Goal: Transaction & Acquisition: Purchase product/service

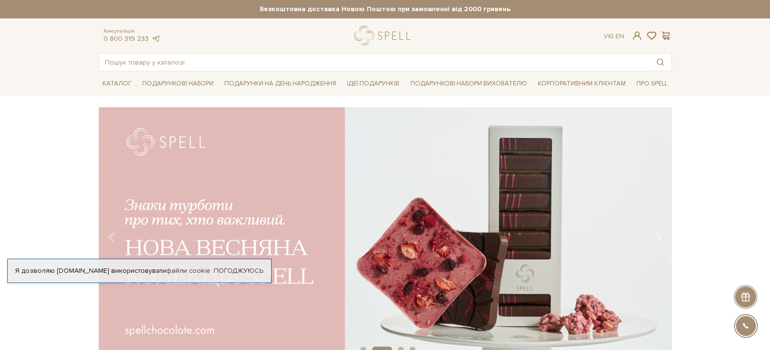
click at [707, 196] on div "slide 3 of 4" at bounding box center [385, 230] width 770 height 247
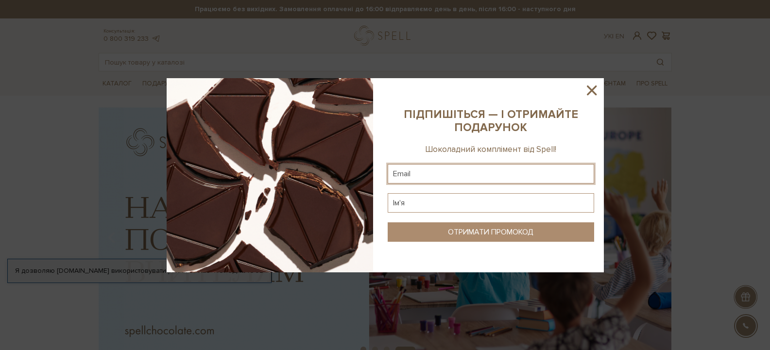
click at [464, 175] on input "text" at bounding box center [491, 173] width 207 height 19
type input "goncharukzv@gmail.com"
click at [461, 202] on input "text" at bounding box center [491, 202] width 207 height 19
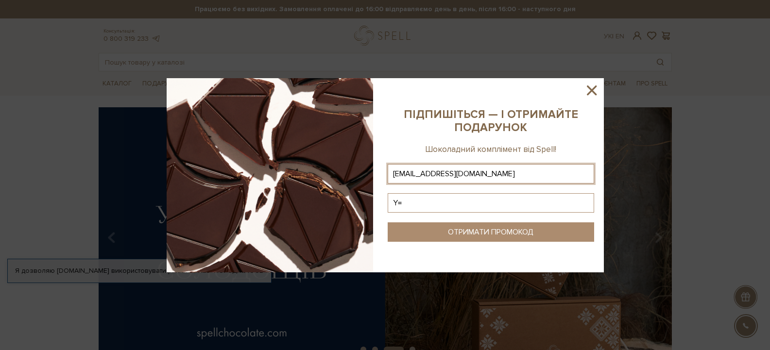
type input "Y"
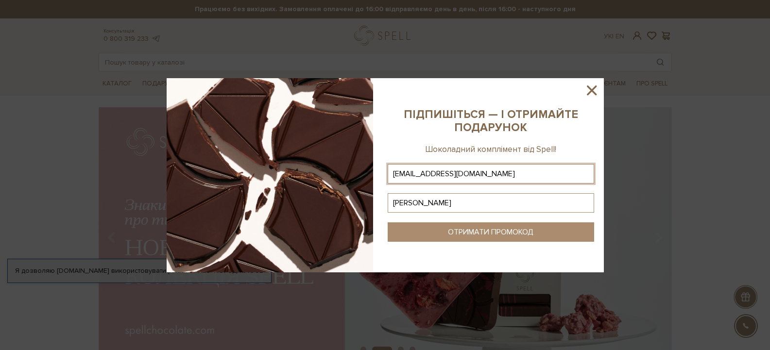
type input "Наталя"
click at [467, 237] on button "ОТРИМАТИ ПРОМОКОД" at bounding box center [491, 232] width 207 height 19
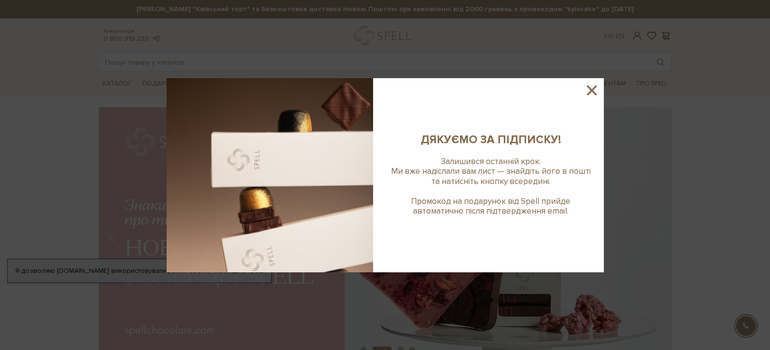
click at [590, 91] on icon at bounding box center [592, 91] width 10 height 10
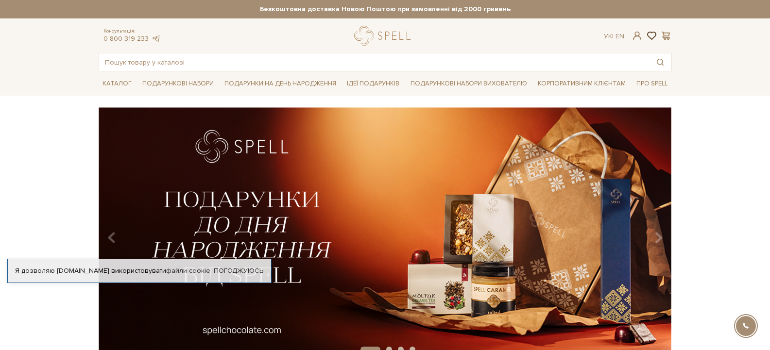
click at [650, 33] on span at bounding box center [652, 36] width 12 height 10
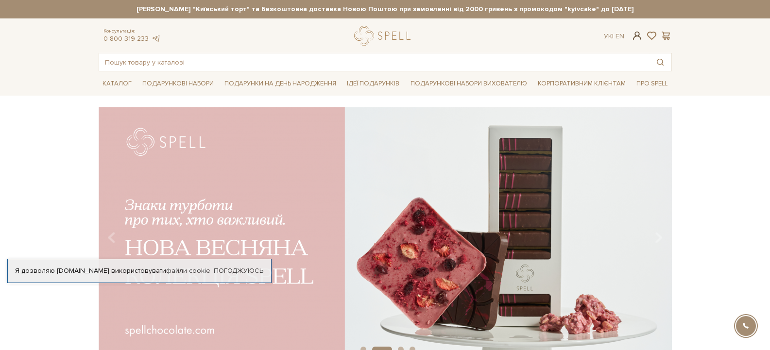
click at [634, 37] on span at bounding box center [637, 36] width 12 height 10
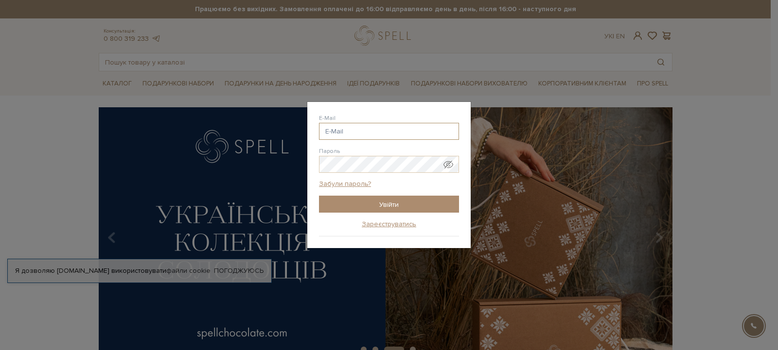
click at [369, 132] on input "E-Mail" at bounding box center [389, 131] width 140 height 17
paste input "[EMAIL_ADDRESS][DOMAIN_NAME]"
type input "[EMAIL_ADDRESS][DOMAIN_NAME]"
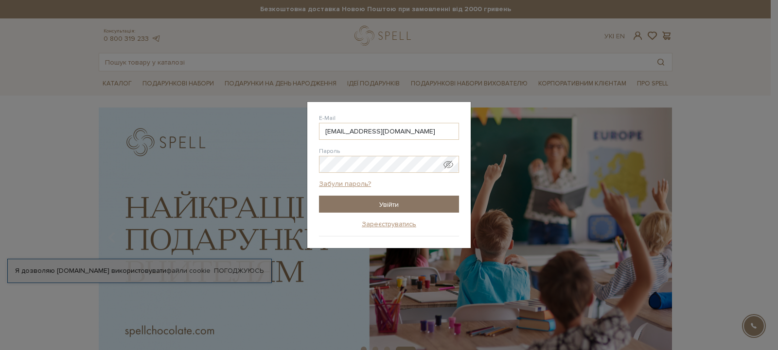
click at [346, 209] on input "Увійти" at bounding box center [389, 204] width 140 height 17
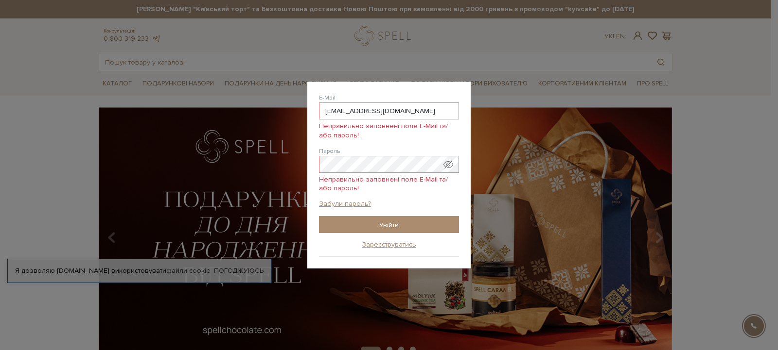
click at [451, 164] on span "Показати пароль у вигляді звичайного тексту. Попередження: це відобразить ваш п…" at bounding box center [448, 165] width 10 height 10
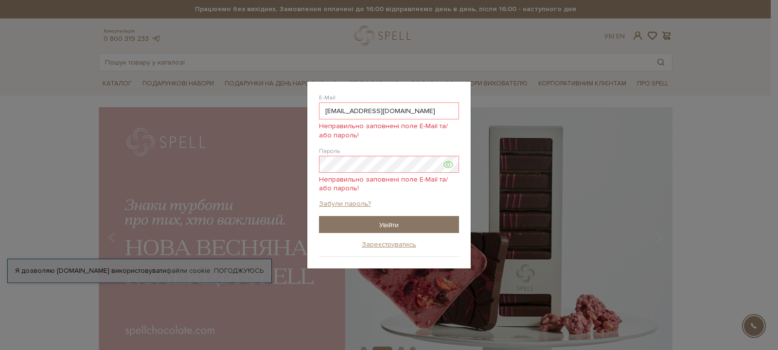
click at [418, 226] on input "Увійти" at bounding box center [389, 224] width 140 height 17
click at [394, 246] on link "Зареєструватись" at bounding box center [389, 245] width 54 height 9
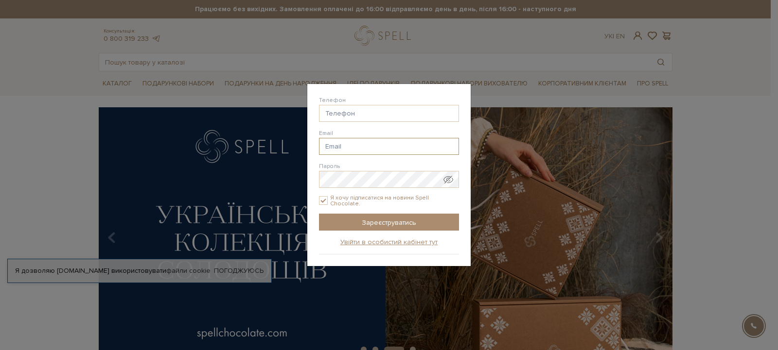
type input "goncharukzv@gmail.com"
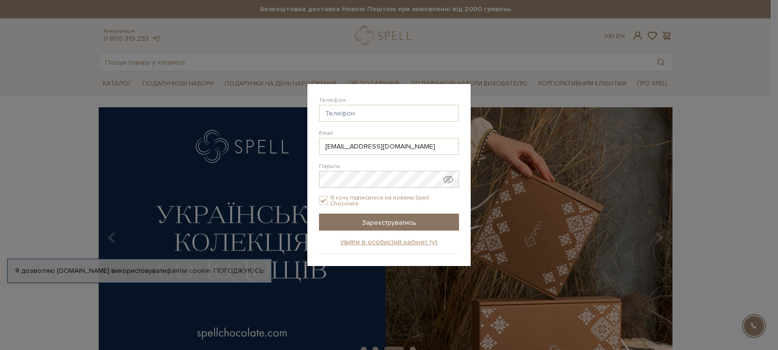
click at [372, 226] on input "Зареєструватись" at bounding box center [389, 222] width 140 height 17
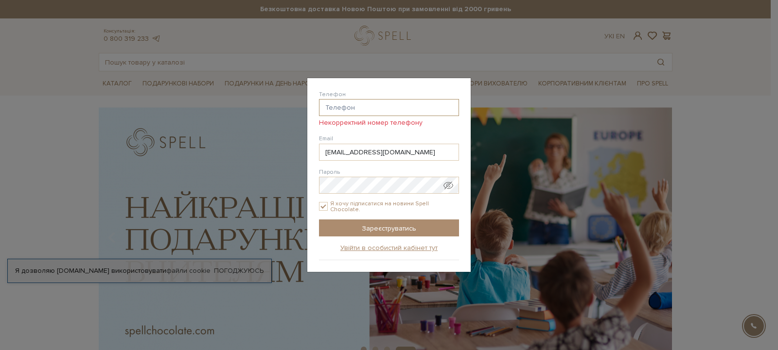
click at [383, 114] on input "Телефон" at bounding box center [389, 107] width 140 height 17
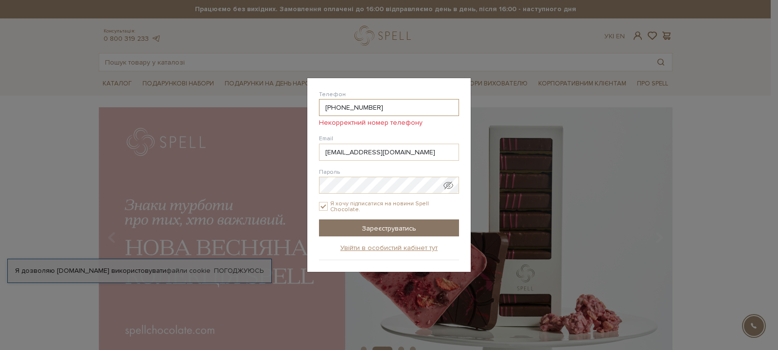
type input "38(095) 784-71-40"
click at [381, 228] on input "Зареєструватись" at bounding box center [389, 228] width 140 height 17
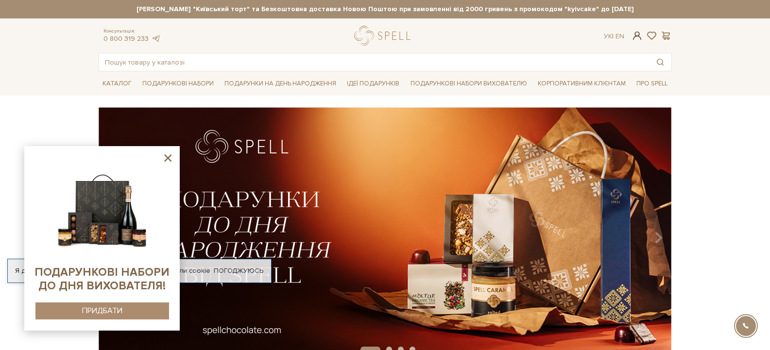
click at [634, 36] on span at bounding box center [637, 36] width 12 height 10
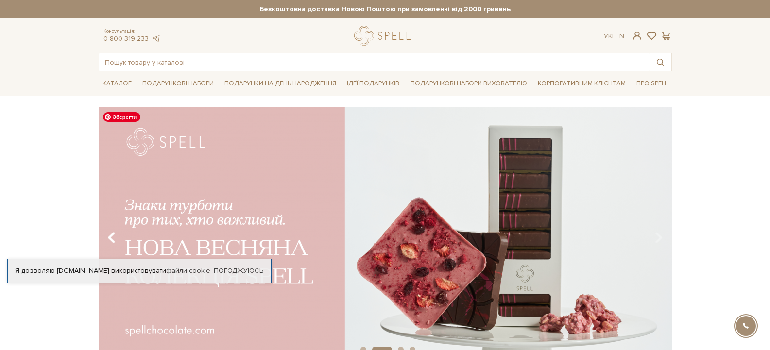
click at [112, 237] on icon "Carousel Navigation" at bounding box center [111, 238] width 8 height 17
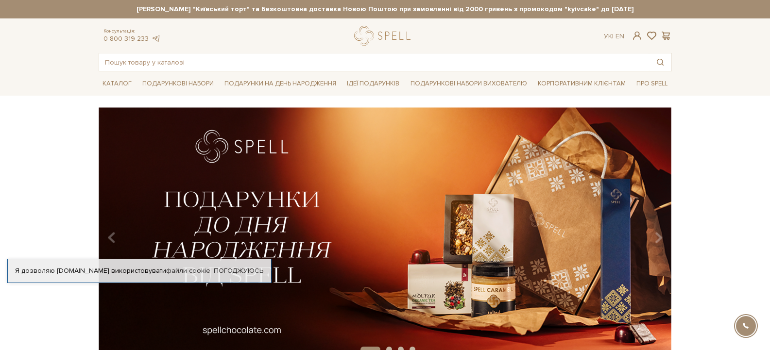
click at [98, 274] on div "Я дозволяю spellchocolate.com використовувати файли cookie" at bounding box center [139, 271] width 263 height 9
click at [220, 270] on link "Погоджуюсь" at bounding box center [239, 271] width 50 height 9
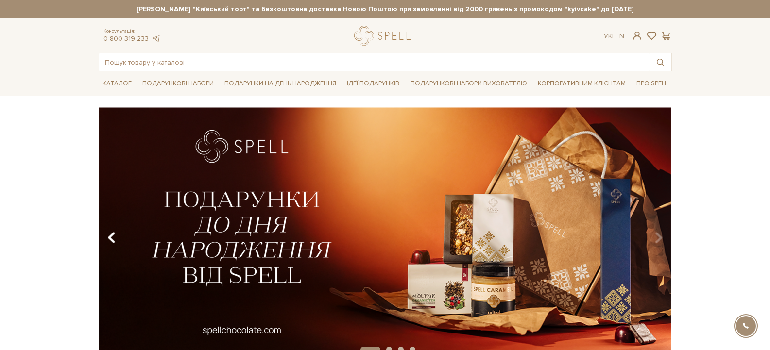
click at [113, 236] on icon "Carousel Navigation" at bounding box center [111, 238] width 8 height 17
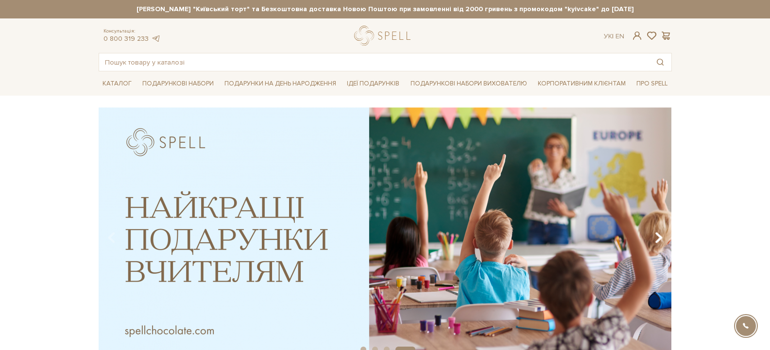
click at [657, 237] on icon "Carousel Navigation" at bounding box center [659, 238] width 8 height 17
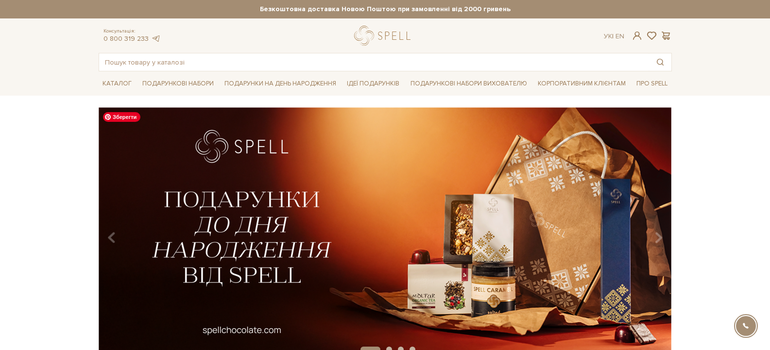
click at [467, 285] on img at bounding box center [385, 234] width 574 height 254
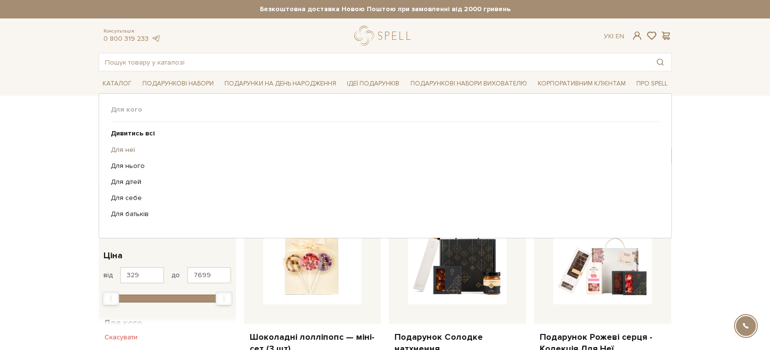
click at [122, 150] on link "Для неї" at bounding box center [382, 150] width 542 height 9
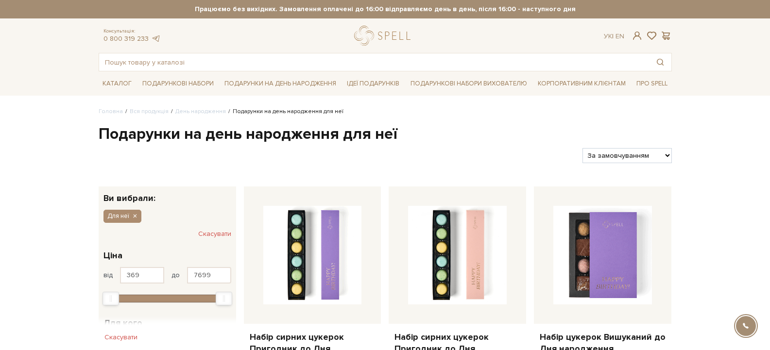
click at [624, 154] on select "За замовчуванням За Ціною (зростання) За Ціною (зменшення) Новинки За популярні…" at bounding box center [627, 155] width 89 height 15
select select "[URL][DOMAIN_NAME]"
click at [583, 148] on select "За замовчуванням За Ціною (зростання) За Ціною (зменшення) Новинки За популярні…" at bounding box center [627, 155] width 89 height 15
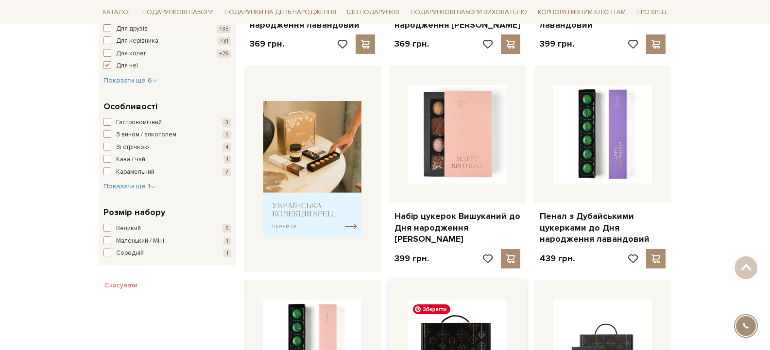
scroll to position [333, 0]
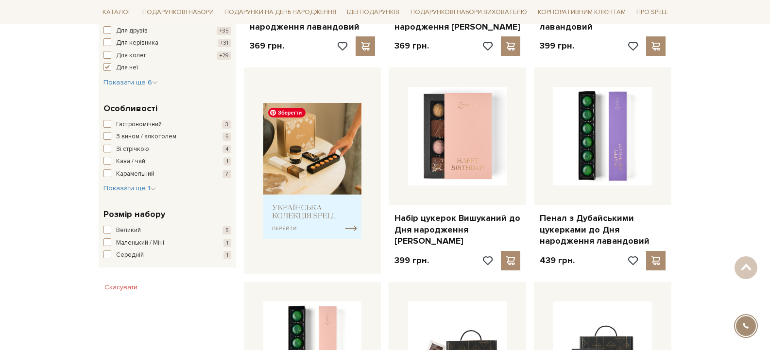
drag, startPoint x: 319, startPoint y: 144, endPoint x: 681, endPoint y: 187, distance: 364.6
click at [681, 187] on div "Головна Вся продукція День народження [PERSON_NAME] на день народження для неї …" at bounding box center [385, 334] width 770 height 1121
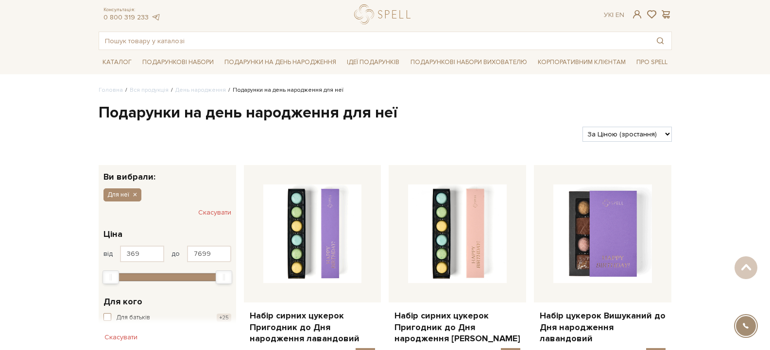
scroll to position [0, 0]
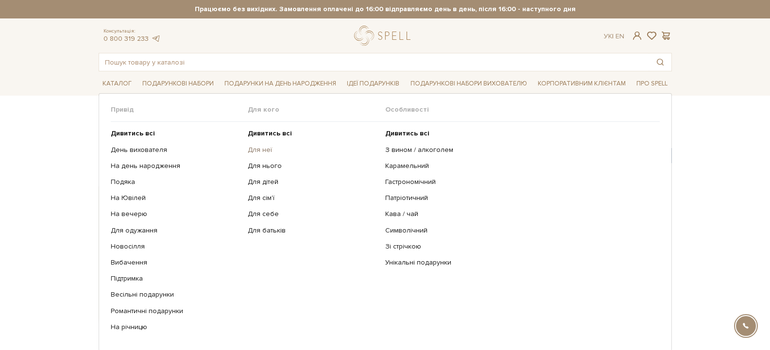
click at [261, 148] on link "Для неї" at bounding box center [313, 150] width 130 height 9
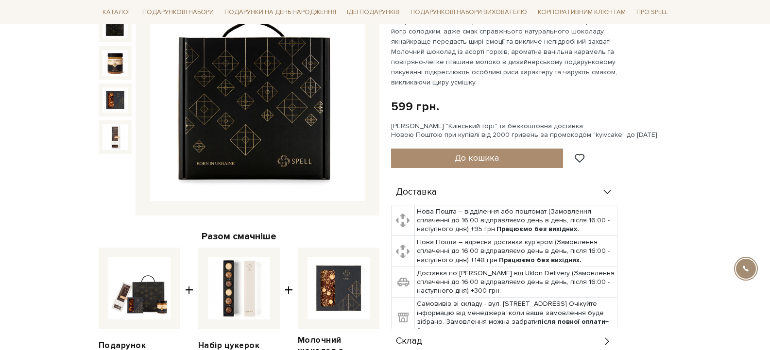
scroll to position [162, 0]
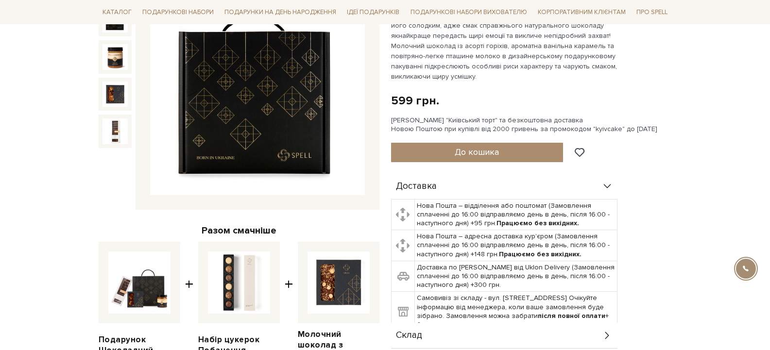
click at [355, 92] on img at bounding box center [257, 88] width 215 height 215
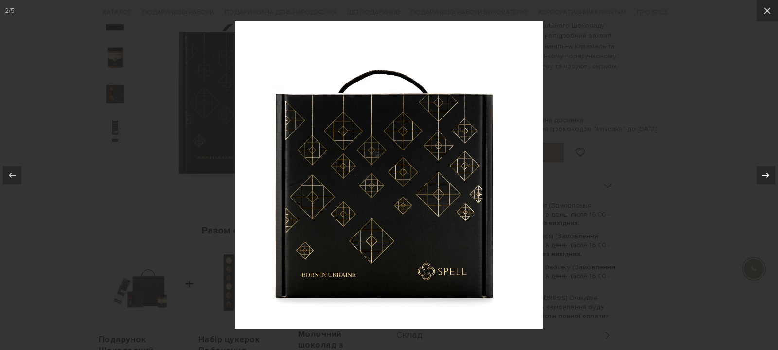
click at [763, 181] on icon at bounding box center [766, 176] width 12 height 12
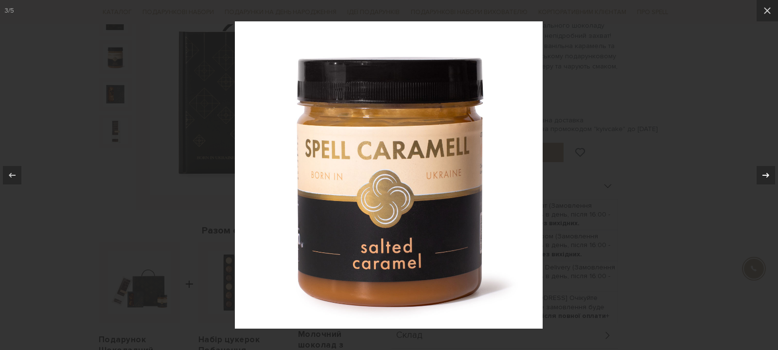
click at [763, 181] on icon at bounding box center [766, 176] width 12 height 12
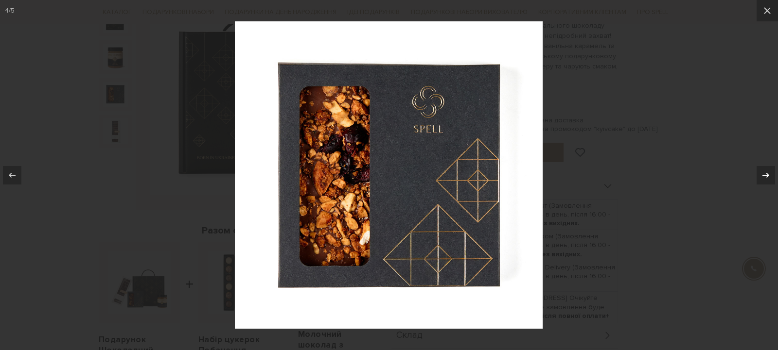
click at [763, 181] on div "4 / 5" at bounding box center [389, 175] width 778 height 350
click at [765, 174] on icon at bounding box center [766, 176] width 12 height 12
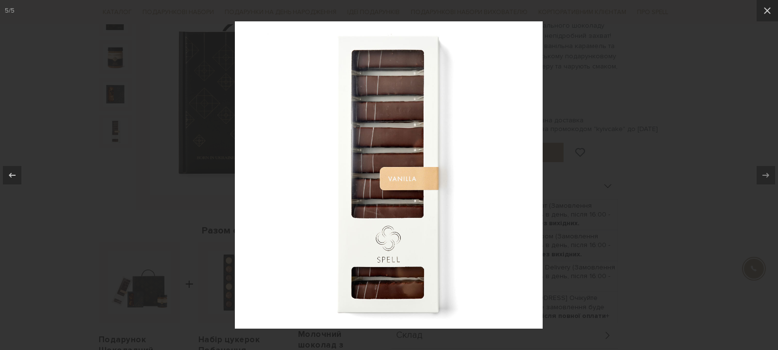
click at [765, 174] on div "5 / 5" at bounding box center [389, 175] width 778 height 350
click at [730, 182] on div at bounding box center [389, 175] width 778 height 350
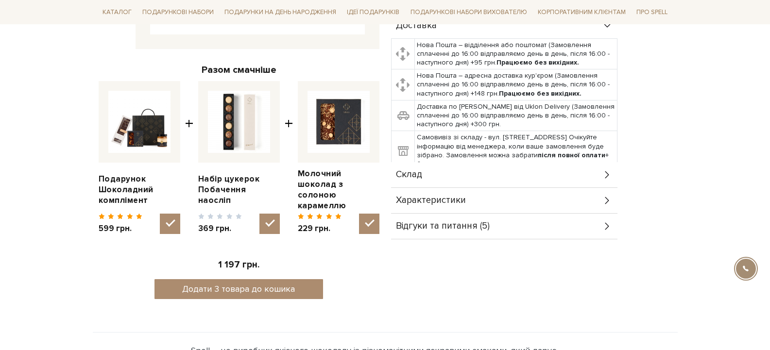
scroll to position [324, 0]
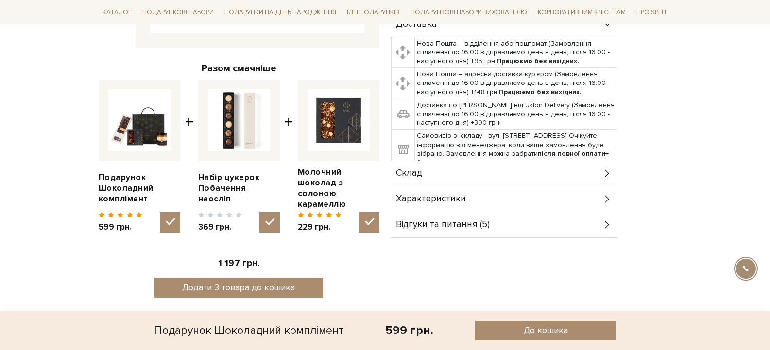
click at [415, 174] on span "Склад" at bounding box center [409, 173] width 26 height 9
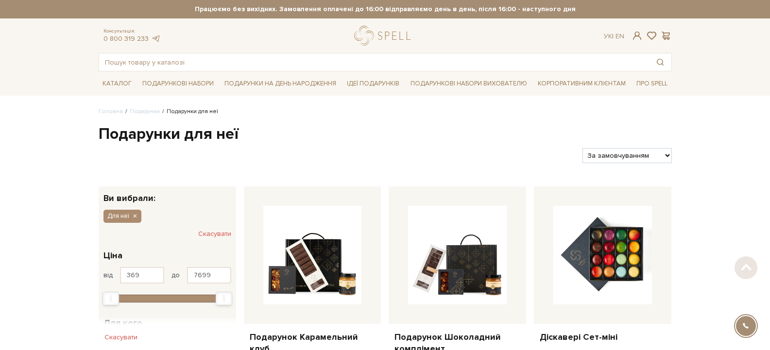
click at [633, 154] on select "За замовчуванням За Ціною (зростання) За Ціною (зменшення) Новинки За популярні…" at bounding box center [627, 155] width 89 height 15
select select "[URL][DOMAIN_NAME]"
click at [583, 148] on select "За замовчуванням За Ціною (зростання) За Ціною (зменшення) Новинки За популярні…" at bounding box center [627, 155] width 89 height 15
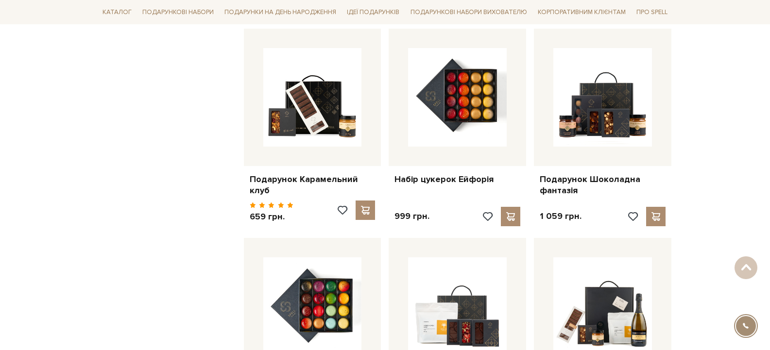
scroll to position [810, 0]
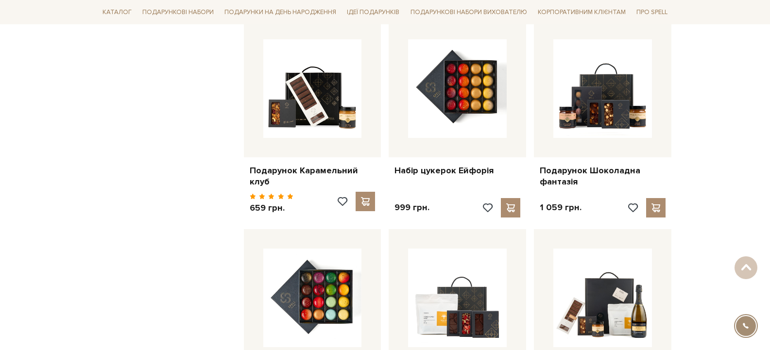
click at [707, 190] on div "Головна Подарунки Подарунки для неї Подарунки для неї Фільтри За замовчуванням …" at bounding box center [385, 159] width 770 height 1725
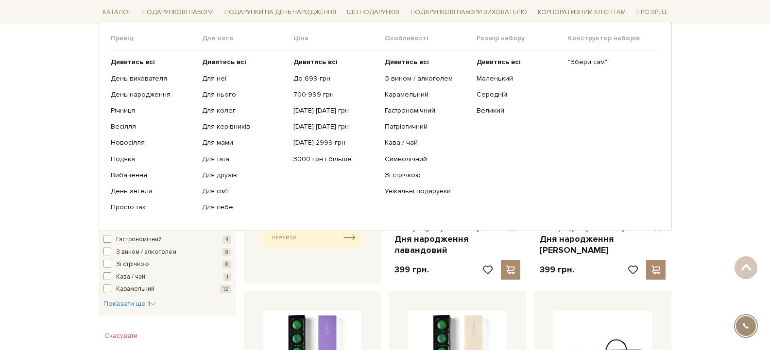
scroll to position [0, 0]
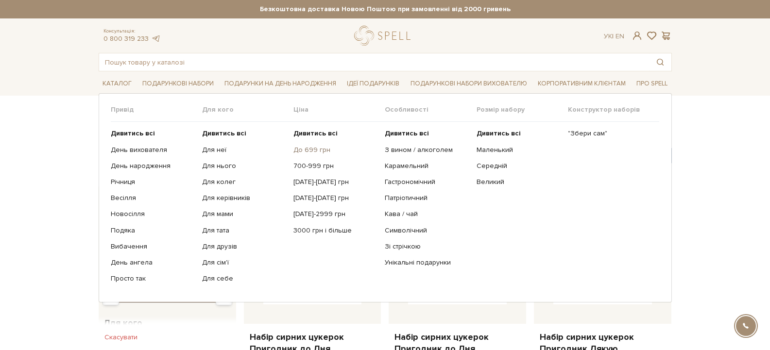
click at [311, 151] on link "До 699 грн" at bounding box center [336, 150] width 84 height 9
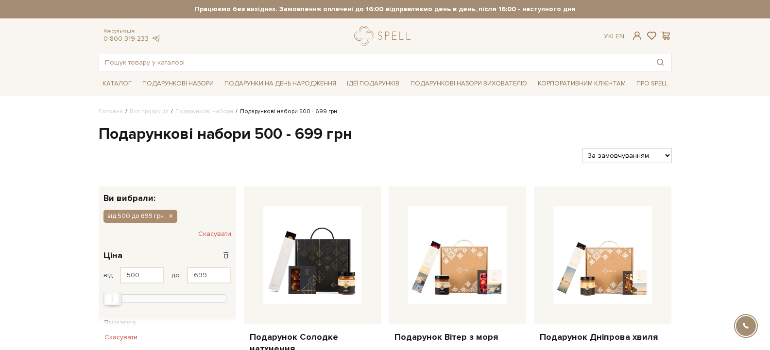
click at [620, 159] on select "За замовчуванням За Ціною (зростання) За Ціною (зменшення) Новинки За популярні…" at bounding box center [627, 155] width 89 height 15
select select "[URL][DOMAIN_NAME]"
click at [583, 148] on select "За замовчуванням За Ціною (зростання) За Ціною (зменшення) Новинки За популярні…" at bounding box center [627, 155] width 89 height 15
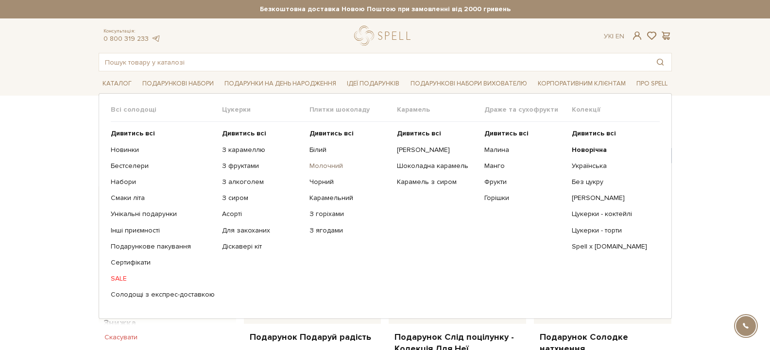
click at [327, 165] on link "Молочний" at bounding box center [350, 166] width 80 height 9
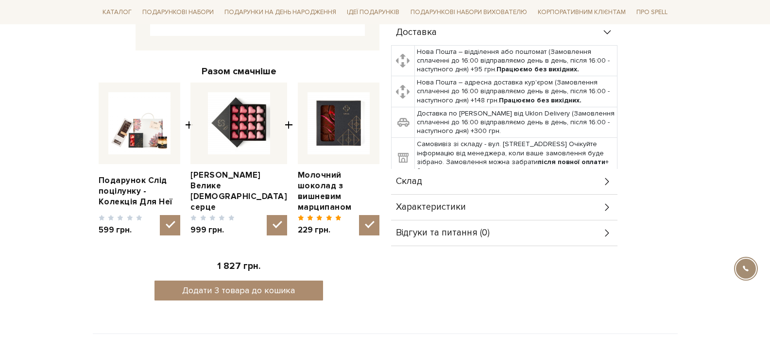
scroll to position [324, 0]
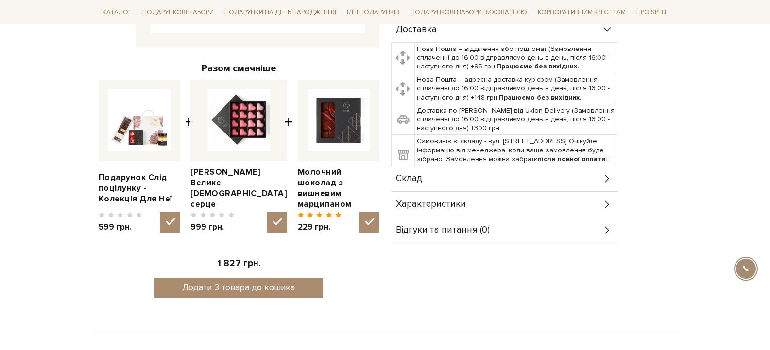
click at [418, 179] on span "Склад" at bounding box center [409, 178] width 26 height 9
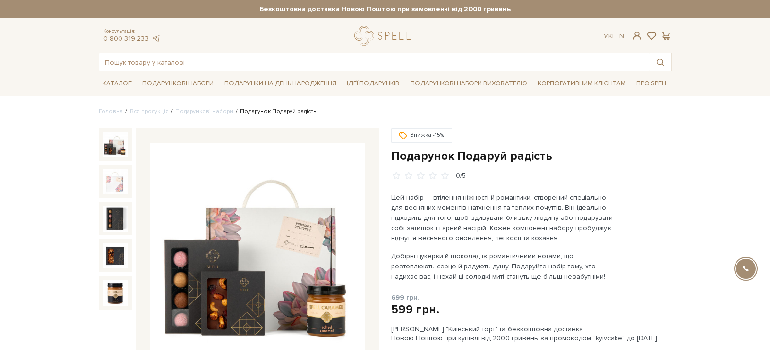
click at [115, 153] on img at bounding box center [115, 144] width 25 height 25
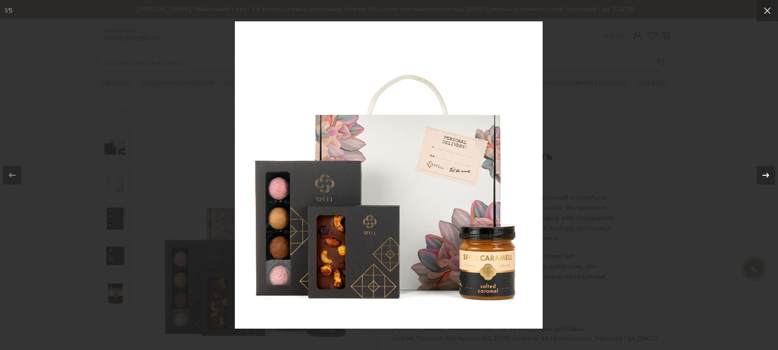
click at [767, 178] on icon at bounding box center [766, 176] width 12 height 12
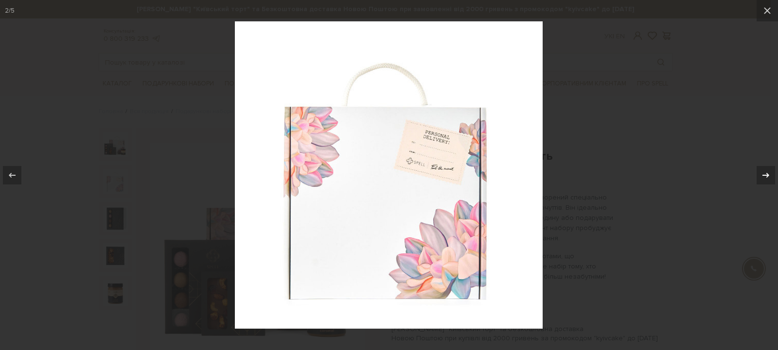
click at [767, 178] on icon at bounding box center [766, 176] width 12 height 12
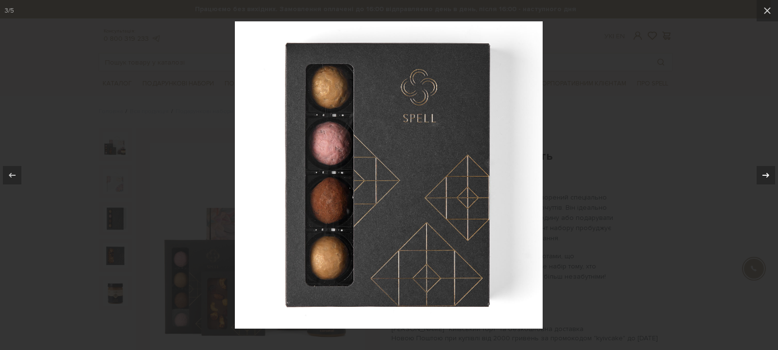
click at [767, 178] on icon at bounding box center [766, 176] width 12 height 12
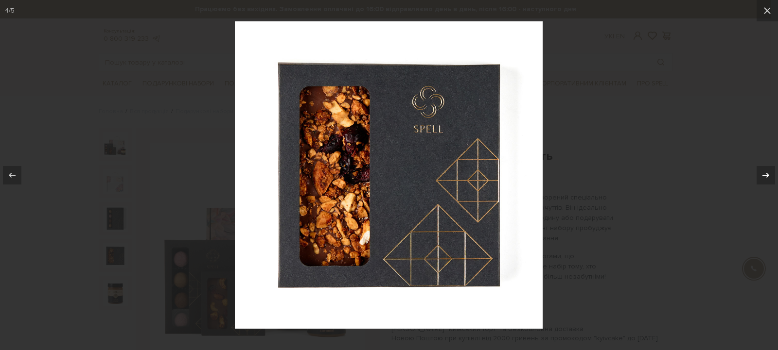
click at [767, 178] on icon at bounding box center [766, 176] width 12 height 12
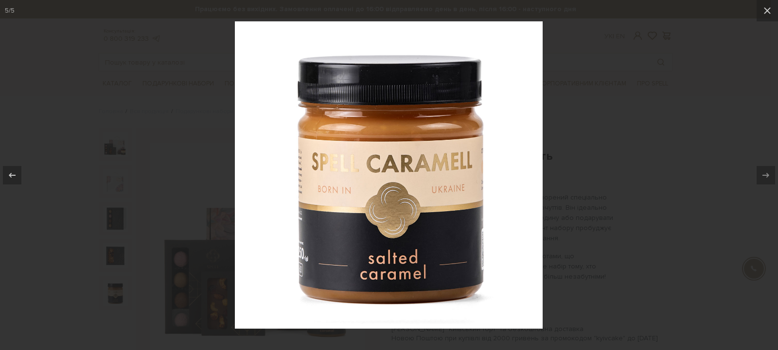
click at [695, 232] on div at bounding box center [389, 175] width 778 height 350
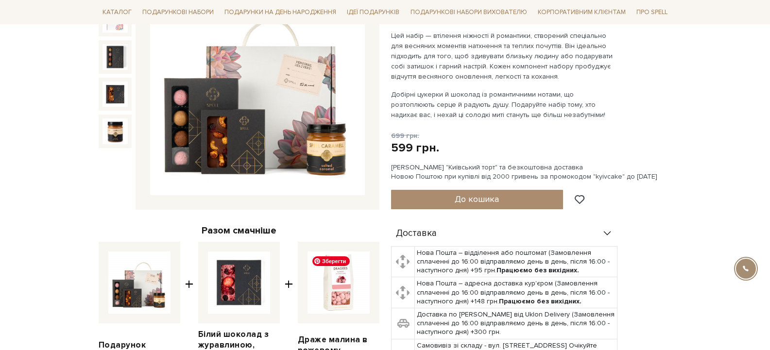
scroll to position [324, 0]
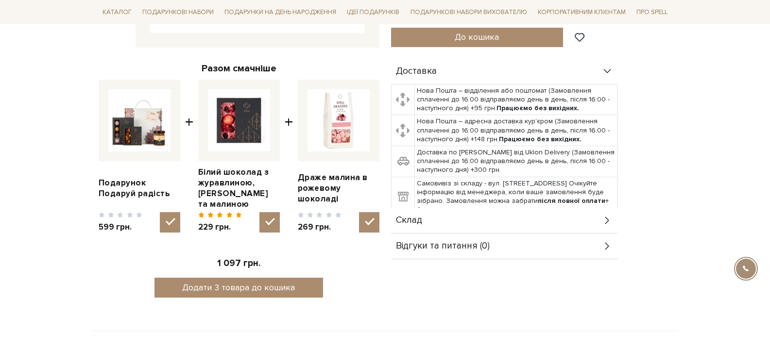
click at [424, 223] on div "Склад" at bounding box center [504, 220] width 226 height 25
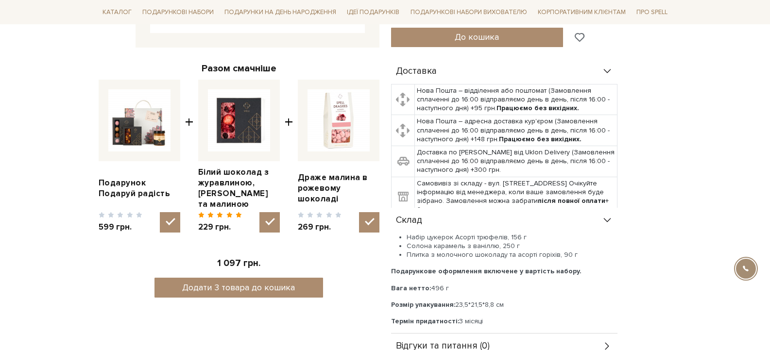
click at [581, 36] on span at bounding box center [579, 37] width 12 height 9
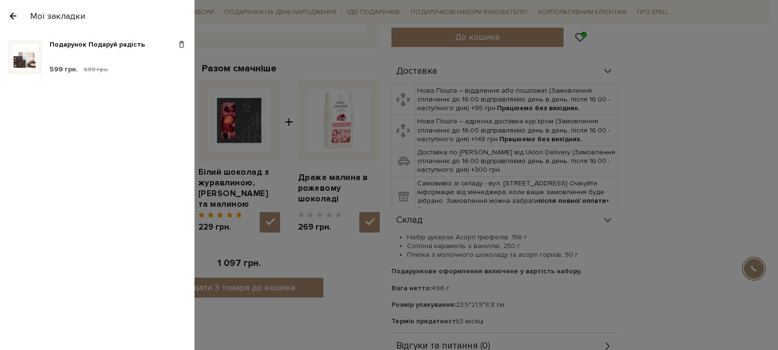
click at [687, 28] on div at bounding box center [389, 175] width 778 height 350
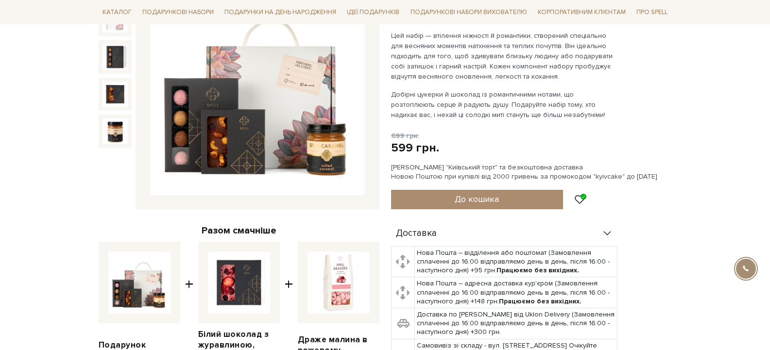
scroll to position [0, 0]
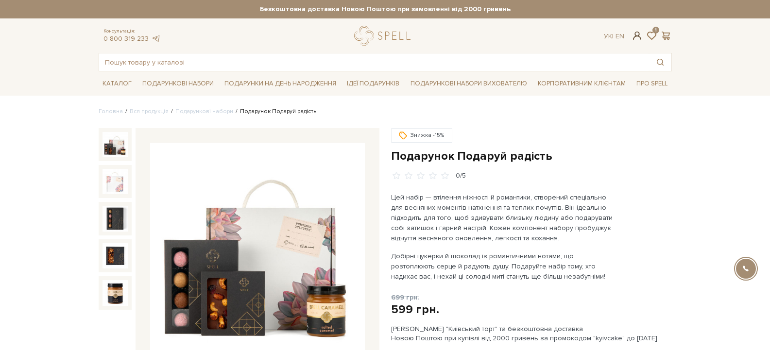
click at [637, 38] on span at bounding box center [637, 36] width 12 height 10
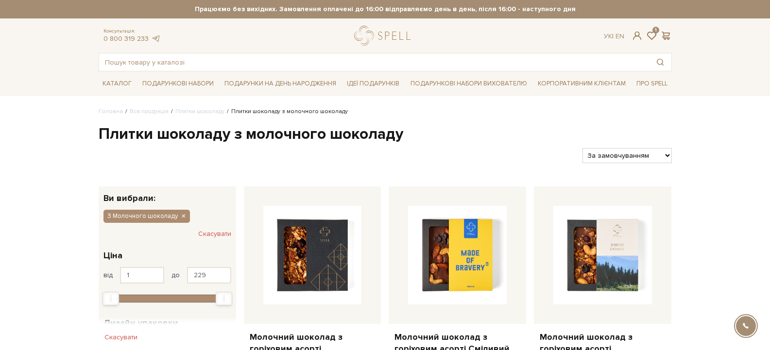
select select "https://spellchocolate.com/our-productions/plitki-shokoladu/molochnij?sort=p.pr…"
click at [583, 148] on select "За замовчуванням За Ціною (зростання) За Ціною (зменшення) Новинки За популярні…" at bounding box center [627, 155] width 89 height 15
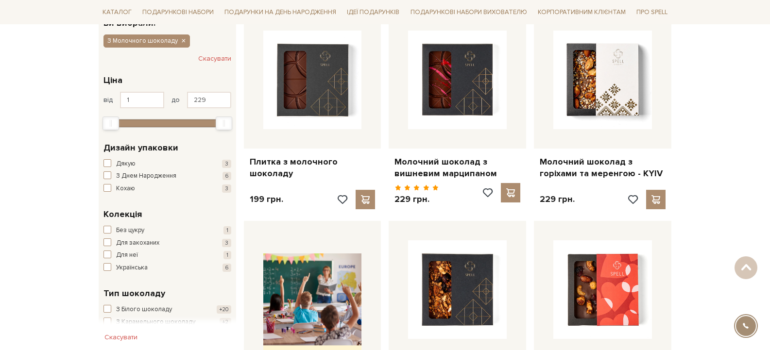
scroll to position [9, 0]
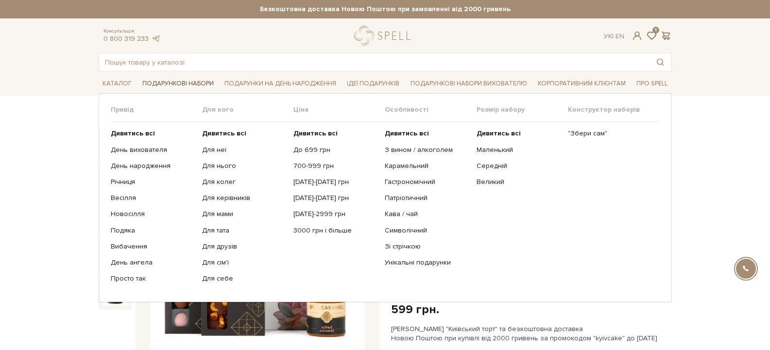
drag, startPoint x: 113, startPoint y: 149, endPoint x: 168, endPoint y: 85, distance: 84.5
drag, startPoint x: 168, startPoint y: 85, endPoint x: 157, endPoint y: 87, distance: 11.3
click at [157, 87] on link "Подарункові набори" at bounding box center [178, 83] width 79 height 15
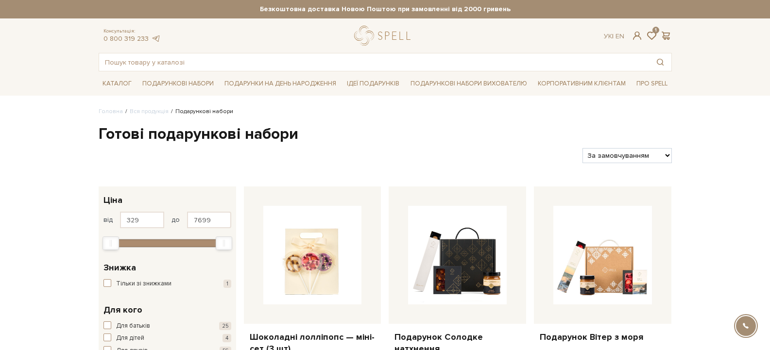
click at [616, 159] on select "За замовчуванням За Ціною (зростання) За Ціною (зменшення) Новинки За популярні…" at bounding box center [627, 155] width 89 height 15
select select "https://spellchocolate.com/our-productions/podarunkovi-box/?sort=p.price&order=…"
click at [583, 148] on select "За замовчуванням За Ціною (зростання) За Ціною (зменшення) Новинки За популярні…" at bounding box center [627, 155] width 89 height 15
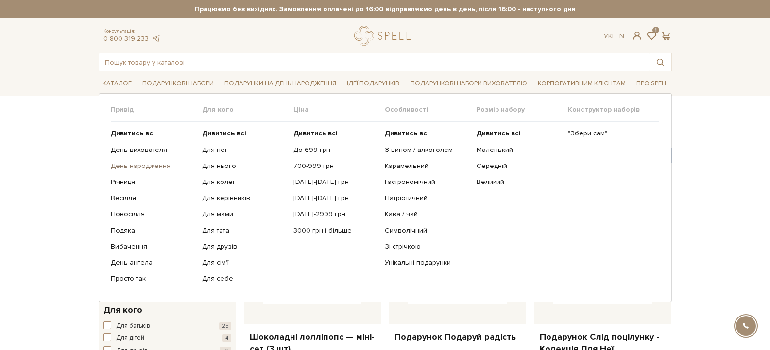
click at [134, 166] on link "День народження" at bounding box center [153, 166] width 84 height 9
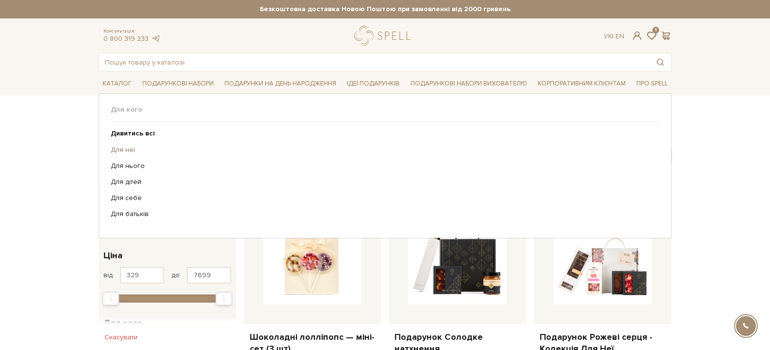
click at [121, 148] on link "Для неї" at bounding box center [382, 150] width 542 height 9
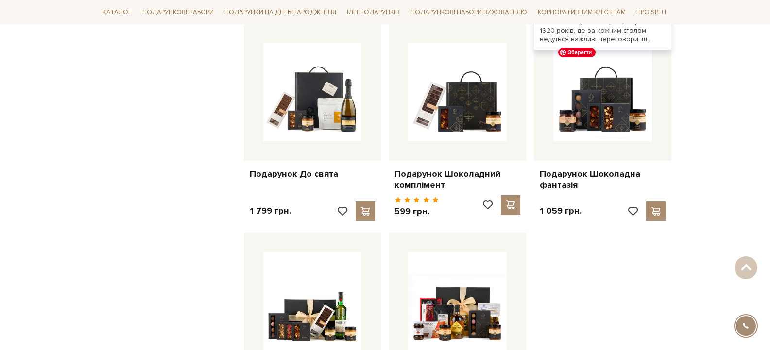
scroll to position [810, 0]
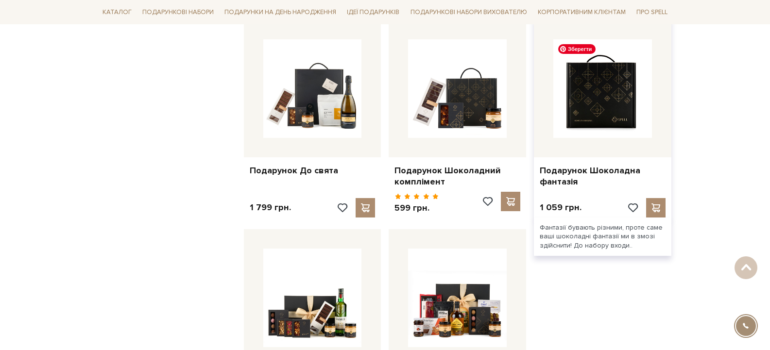
click at [599, 122] on img at bounding box center [603, 88] width 99 height 99
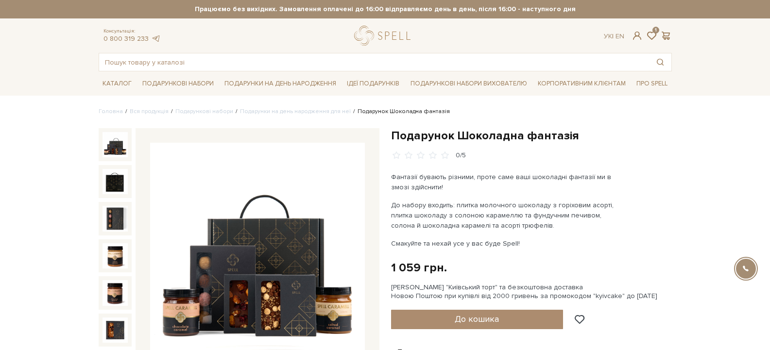
drag, startPoint x: 653, startPoint y: 35, endPoint x: 704, endPoint y: 144, distance: 120.7
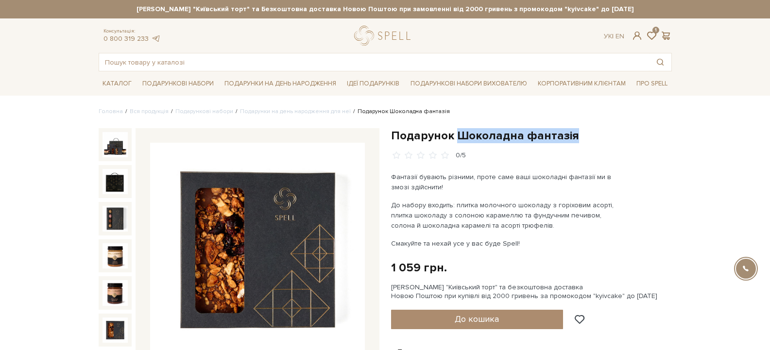
drag, startPoint x: 454, startPoint y: 136, endPoint x: 574, endPoint y: 138, distance: 119.1
click at [574, 138] on h1 "Подарунок Шоколадна фантазія" at bounding box center [531, 135] width 281 height 15
copy h1 "Шоколадна фантазія"
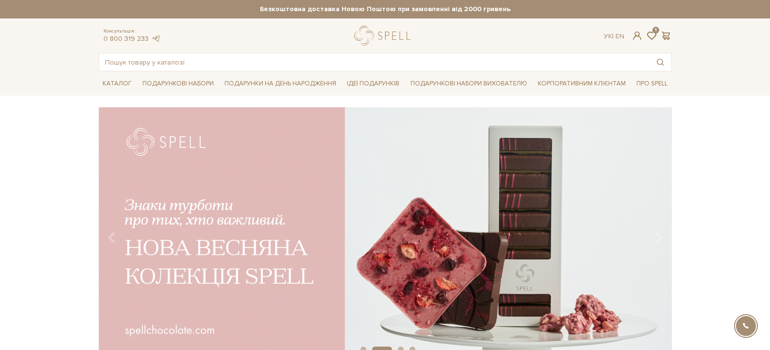
click at [652, 35] on span at bounding box center [652, 36] width 12 height 10
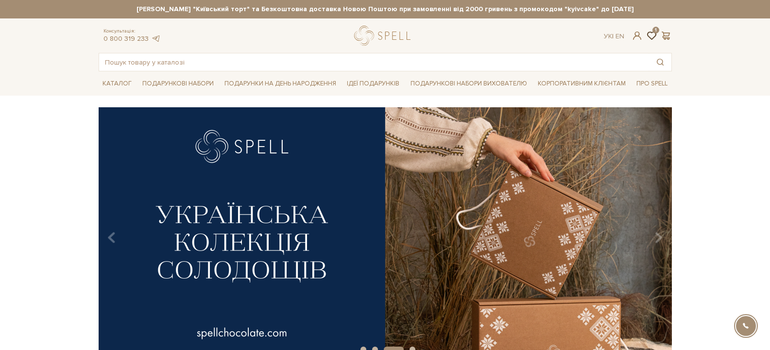
click at [651, 36] on span at bounding box center [652, 36] width 12 height 10
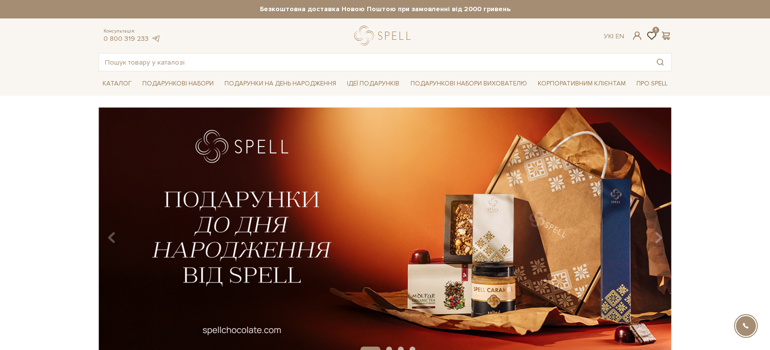
click at [656, 35] on span at bounding box center [652, 36] width 12 height 10
click at [651, 35] on span at bounding box center [652, 36] width 12 height 10
click at [636, 34] on span at bounding box center [637, 36] width 12 height 10
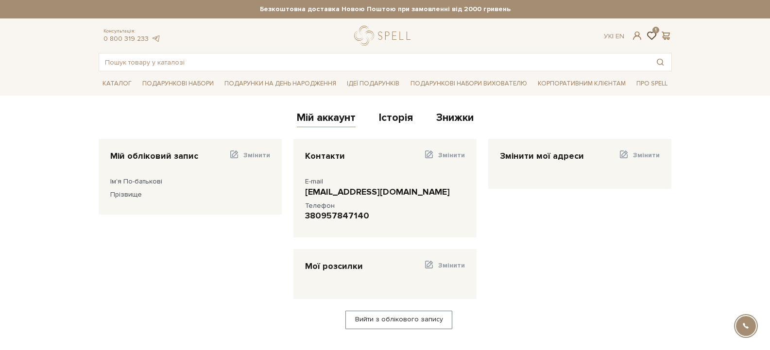
click at [653, 35] on span at bounding box center [652, 36] width 12 height 10
click at [546, 215] on div "Змінити мої адреси Змінити" at bounding box center [580, 194] width 195 height 110
click at [664, 34] on span at bounding box center [667, 36] width 12 height 10
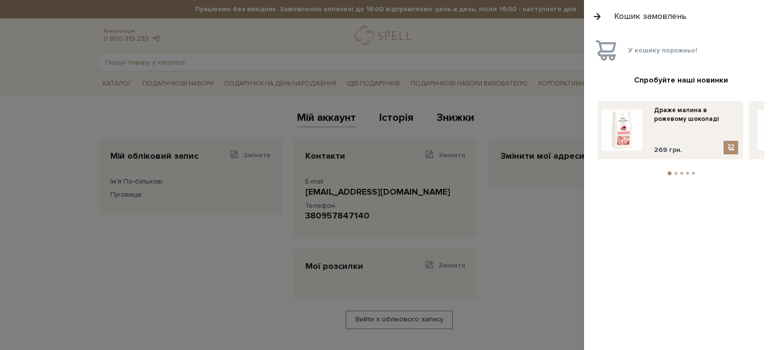
click at [595, 16] on button "button" at bounding box center [597, 16] width 11 height 17
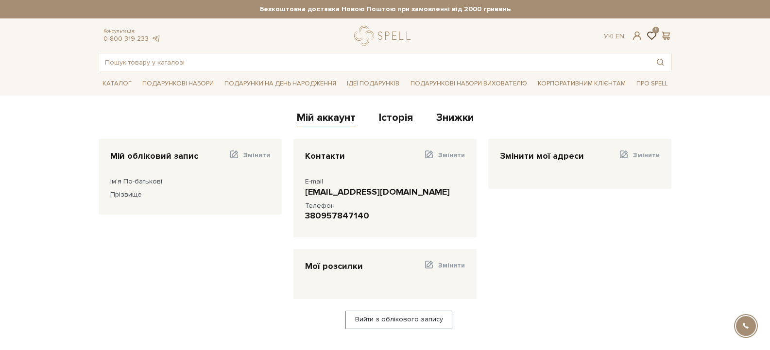
click at [652, 37] on span at bounding box center [652, 36] width 12 height 10
click at [655, 28] on div "Консультація: 0 800 319 233 Ук | En | 1" at bounding box center [385, 36] width 585 height 20
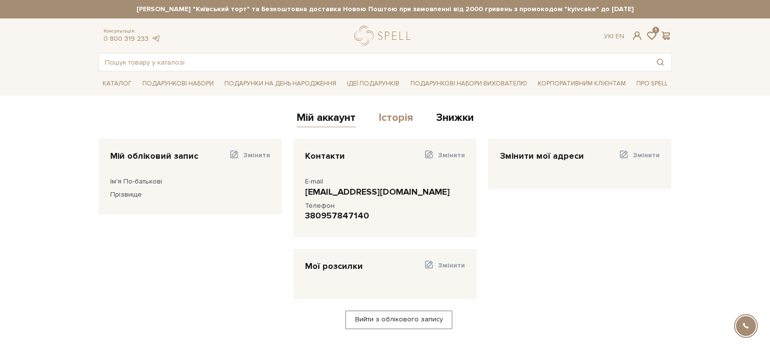
click at [401, 117] on link "Історія" at bounding box center [396, 119] width 34 height 16
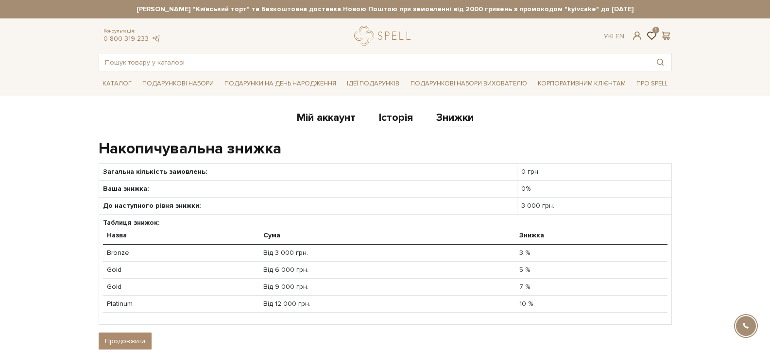
click at [651, 34] on span at bounding box center [652, 36] width 12 height 10
paste input "Шоколадна фантазія"
type input "Шоколадна фантазія"
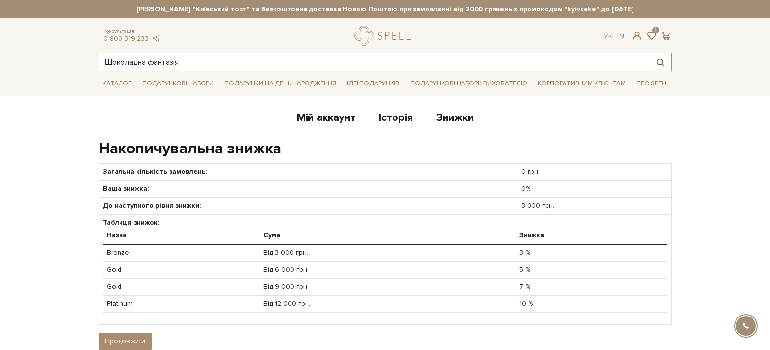
click at [661, 58] on button "Пошук товару у каталозі" at bounding box center [660, 61] width 22 height 17
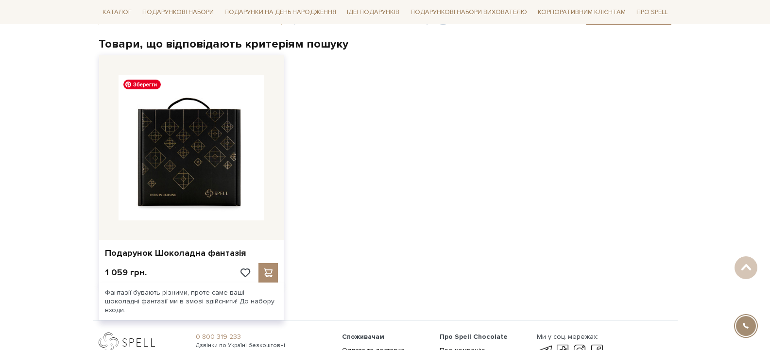
click at [199, 196] on img at bounding box center [192, 148] width 146 height 146
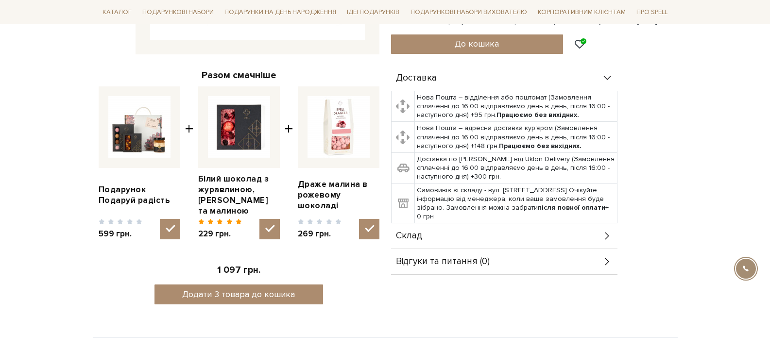
scroll to position [324, 0]
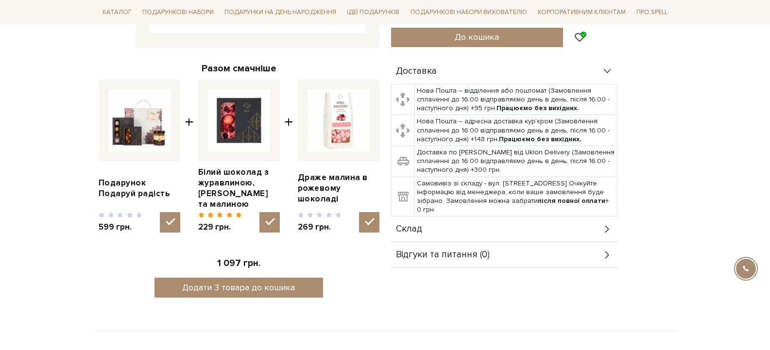
click at [404, 233] on span "Склад" at bounding box center [409, 229] width 26 height 9
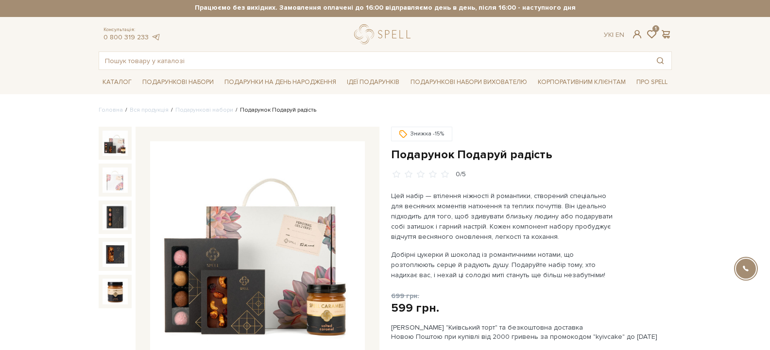
scroll to position [0, 0]
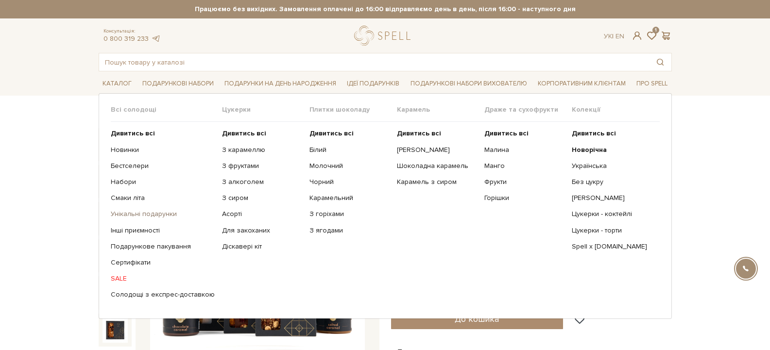
click at [131, 216] on link "Унікальні подарунки" at bounding box center [163, 214] width 104 height 9
